Goal: Communication & Community: Ask a question

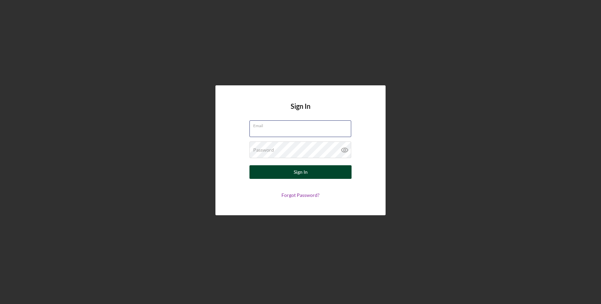
type input "[PERSON_NAME][EMAIL_ADDRESS][DOMAIN_NAME]"
click at [282, 172] on button "Sign In" at bounding box center [300, 172] width 102 height 14
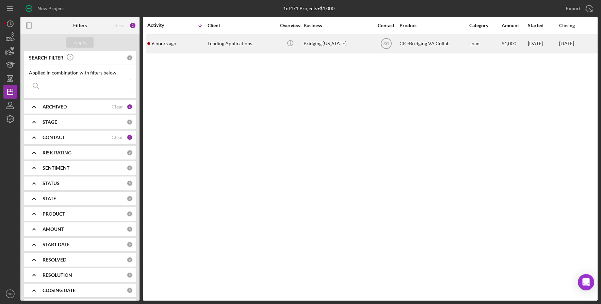
click at [221, 40] on div "Lending Applications" at bounding box center [241, 44] width 68 height 18
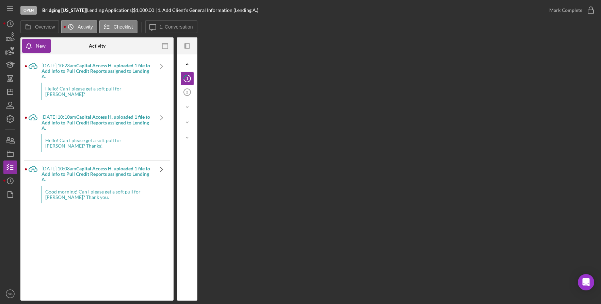
click at [153, 167] on icon "Icon/Navigate" at bounding box center [161, 169] width 17 height 17
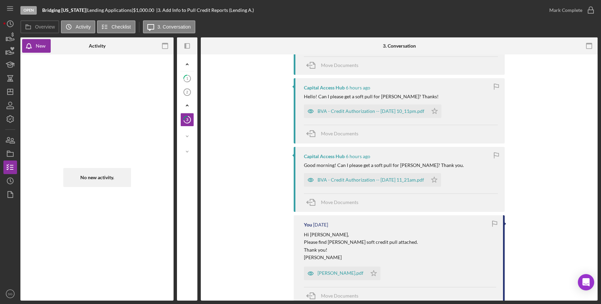
scroll to position [176, 0]
click at [389, 179] on div "BVA - Credit Authorization -- [DATE] 11_21am.pdf" at bounding box center [370, 181] width 106 height 5
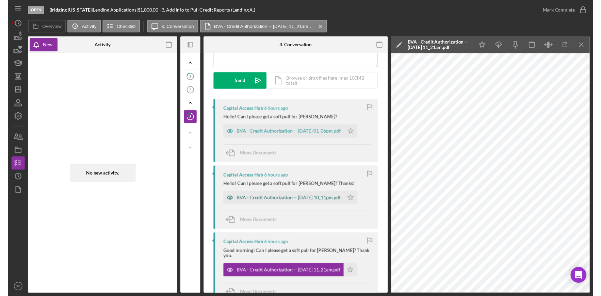
scroll to position [87, 0]
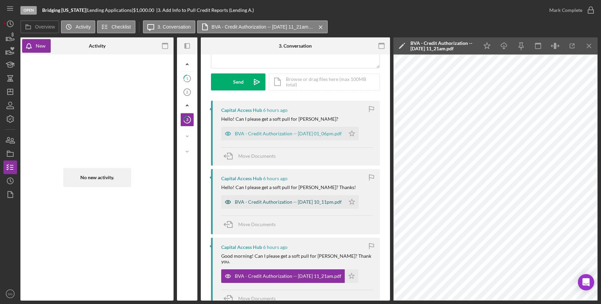
click at [302, 202] on div "BVA - Credit Authorization -- [DATE] 10_11pm.pdf" at bounding box center [288, 201] width 107 height 5
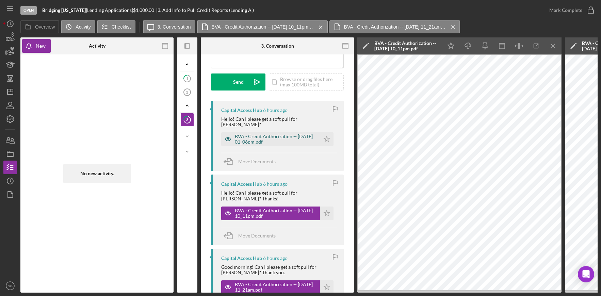
click at [296, 134] on div "BVA - Credit Authorization -- [DATE] 01_06pm.pdf" at bounding box center [276, 139] width 82 height 11
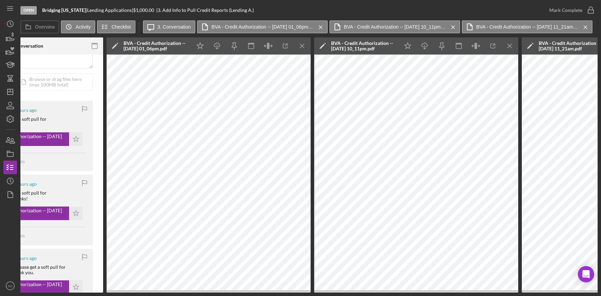
scroll to position [0, 271]
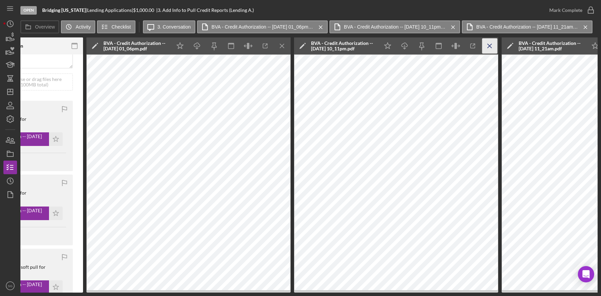
click at [284, 45] on line "button" at bounding box center [282, 46] width 4 height 4
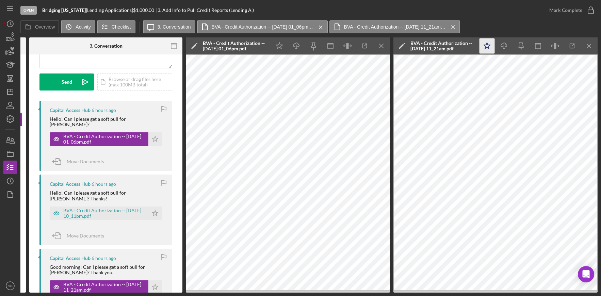
scroll to position [0, 171]
click at [384, 46] on icon "Icon/Menu Close" at bounding box center [381, 45] width 15 height 15
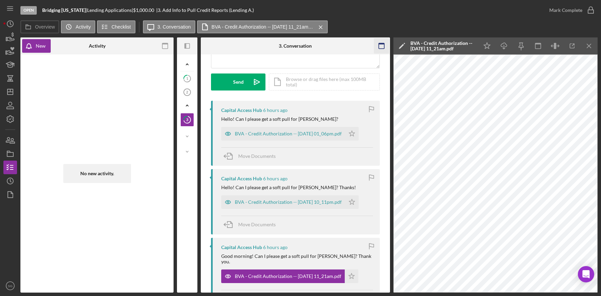
scroll to position [0, 0]
click at [588, 48] on icon "Icon/Menu Close" at bounding box center [588, 45] width 15 height 15
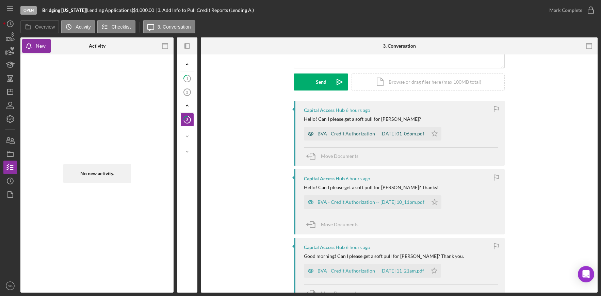
click at [372, 131] on div "BVA - Credit Authorization -- [DATE] 01_06pm.pdf" at bounding box center [370, 133] width 107 height 5
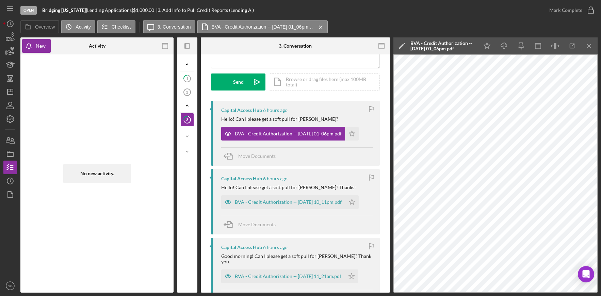
click at [289, 119] on div "Hello! Can I please get a soft pull for [PERSON_NAME]?" at bounding box center [279, 118] width 117 height 5
drag, startPoint x: 288, startPoint y: 116, endPoint x: 297, endPoint y: 101, distance: 17.4
click at [288, 115] on div "Capital Access Hub 6 hours ago Hello! Can I please get a soft pull for [PERSON_…" at bounding box center [295, 133] width 169 height 65
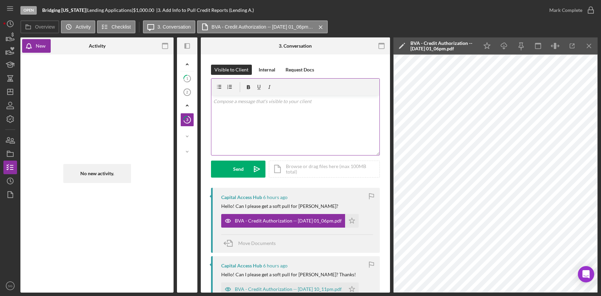
click at [257, 103] on p at bounding box center [295, 101] width 164 height 7
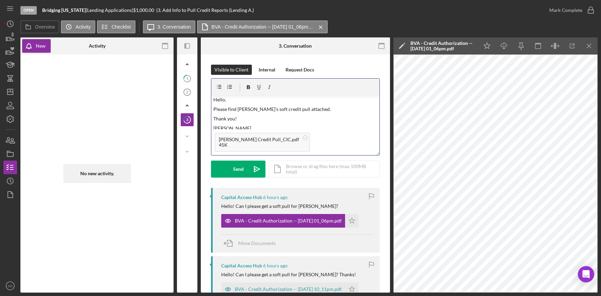
scroll to position [1, 0]
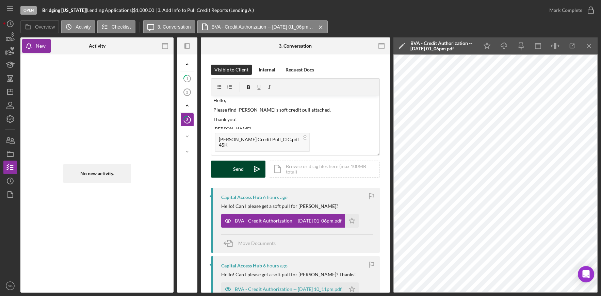
click at [236, 167] on div "Send" at bounding box center [238, 169] width 11 height 17
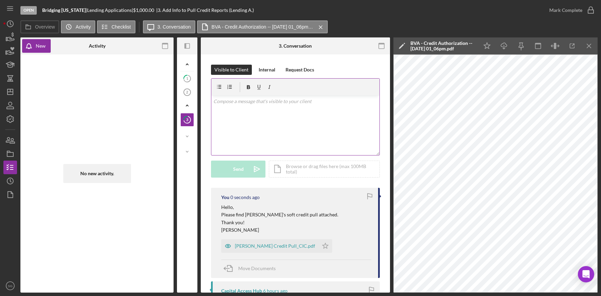
scroll to position [0, 0]
click at [273, 105] on p at bounding box center [295, 101] width 164 height 7
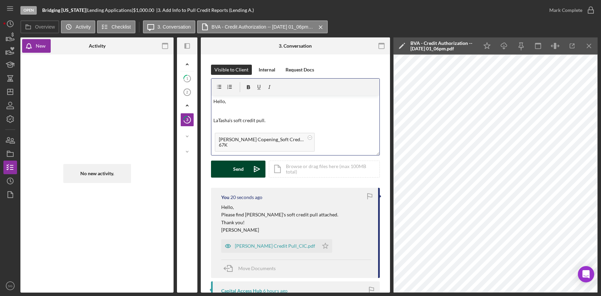
click at [236, 168] on div "Send" at bounding box center [238, 169] width 11 height 17
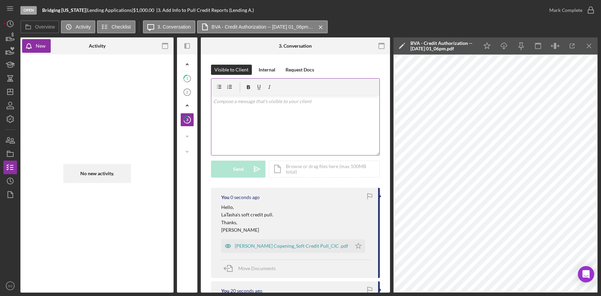
click at [247, 105] on div "v Color teal Color pink Remove color Add row above Add row below Add column bef…" at bounding box center [295, 126] width 168 height 60
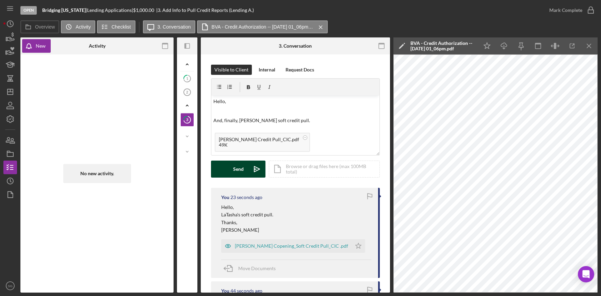
click at [239, 166] on div "Send" at bounding box center [238, 169] width 11 height 17
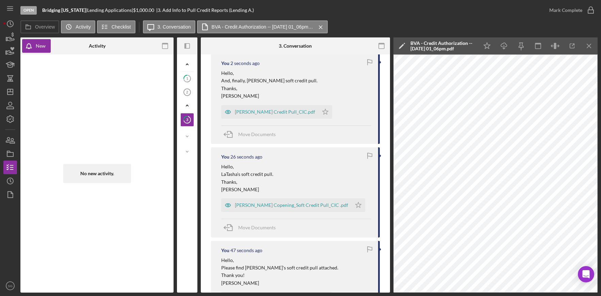
scroll to position [109, 0]
